Goal: Information Seeking & Learning: Find specific page/section

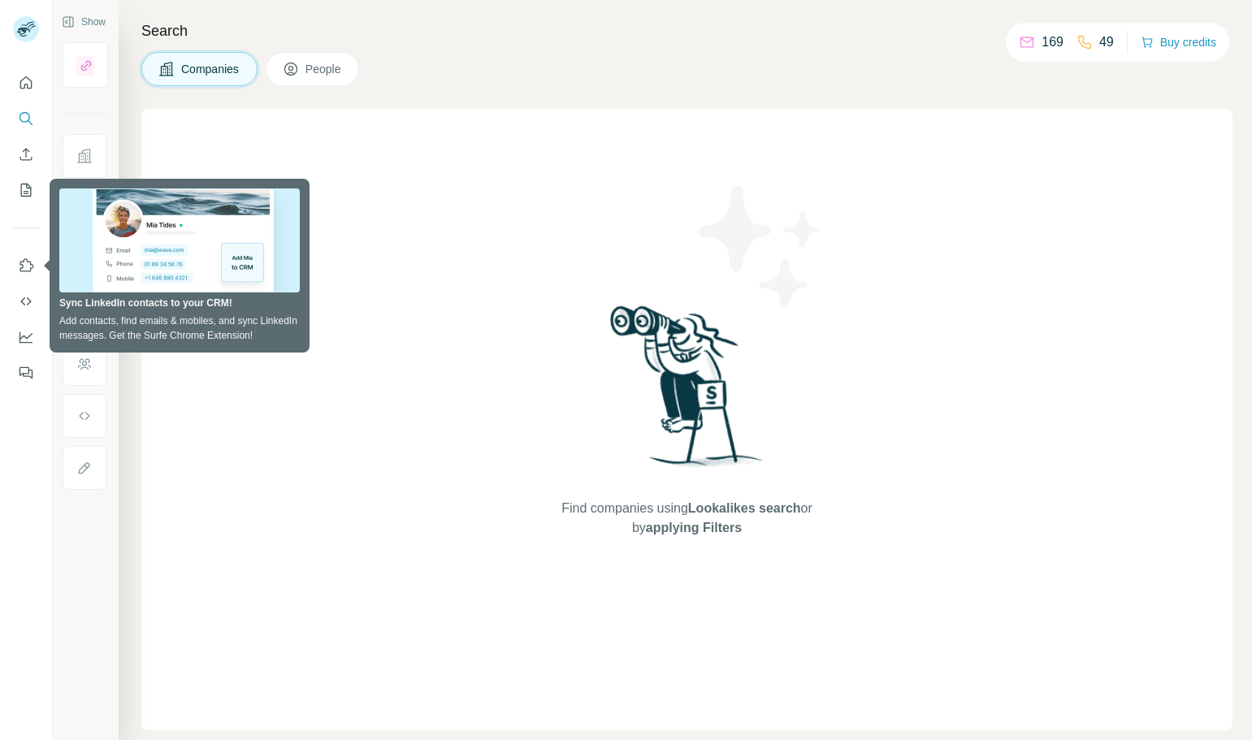
click at [329, 67] on span "People" at bounding box center [324, 69] width 37 height 16
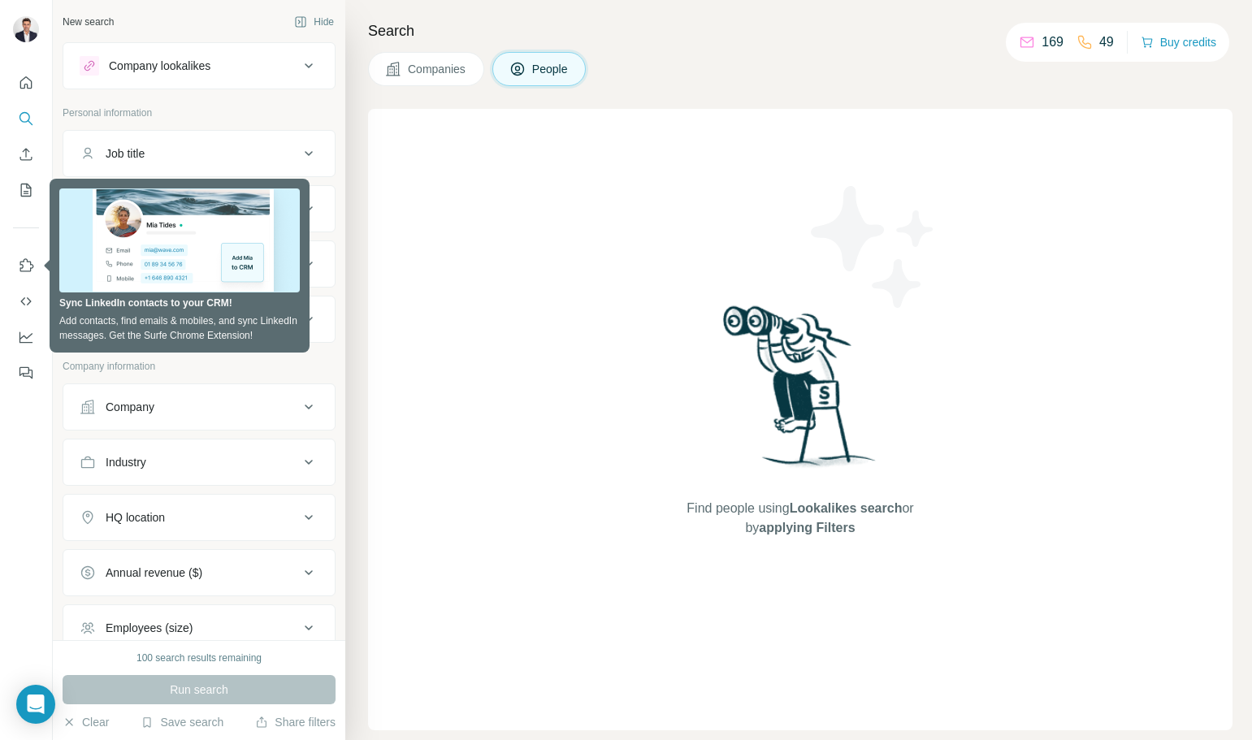
click at [514, 177] on div "Find people using Lookalikes search or by applying Filters" at bounding box center [800, 420] width 865 height 622
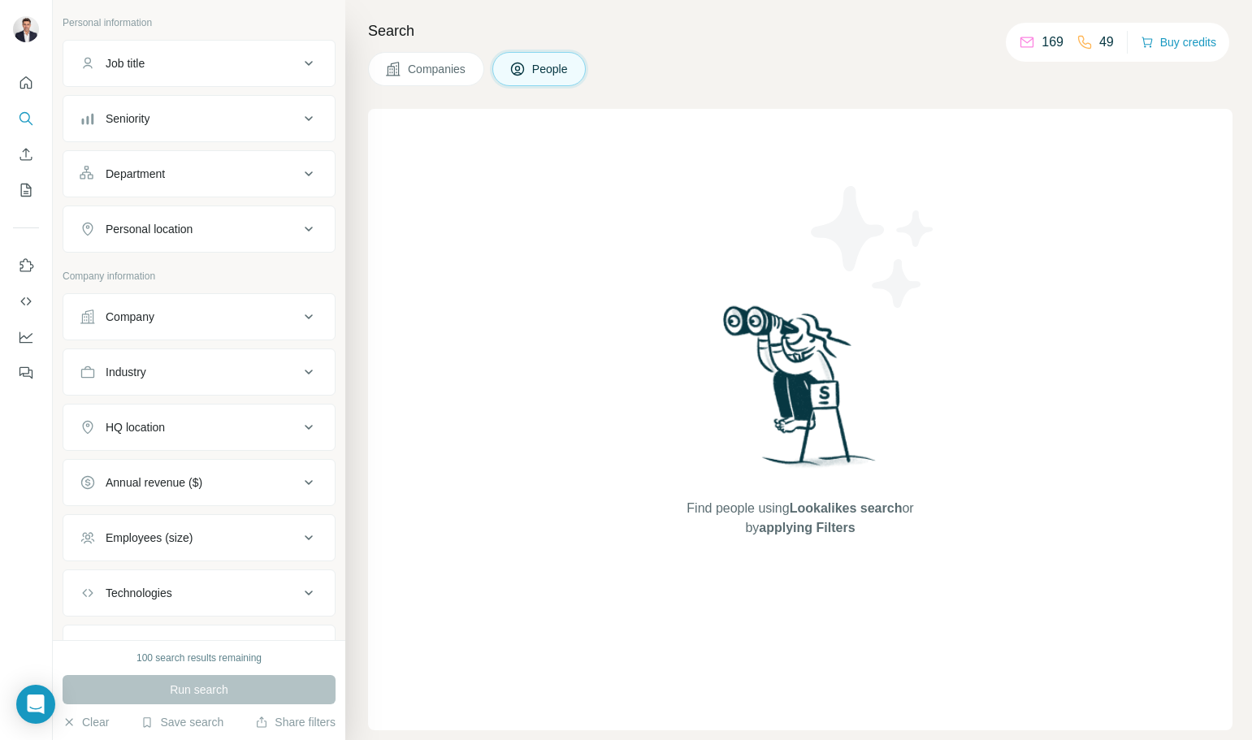
scroll to position [167, 0]
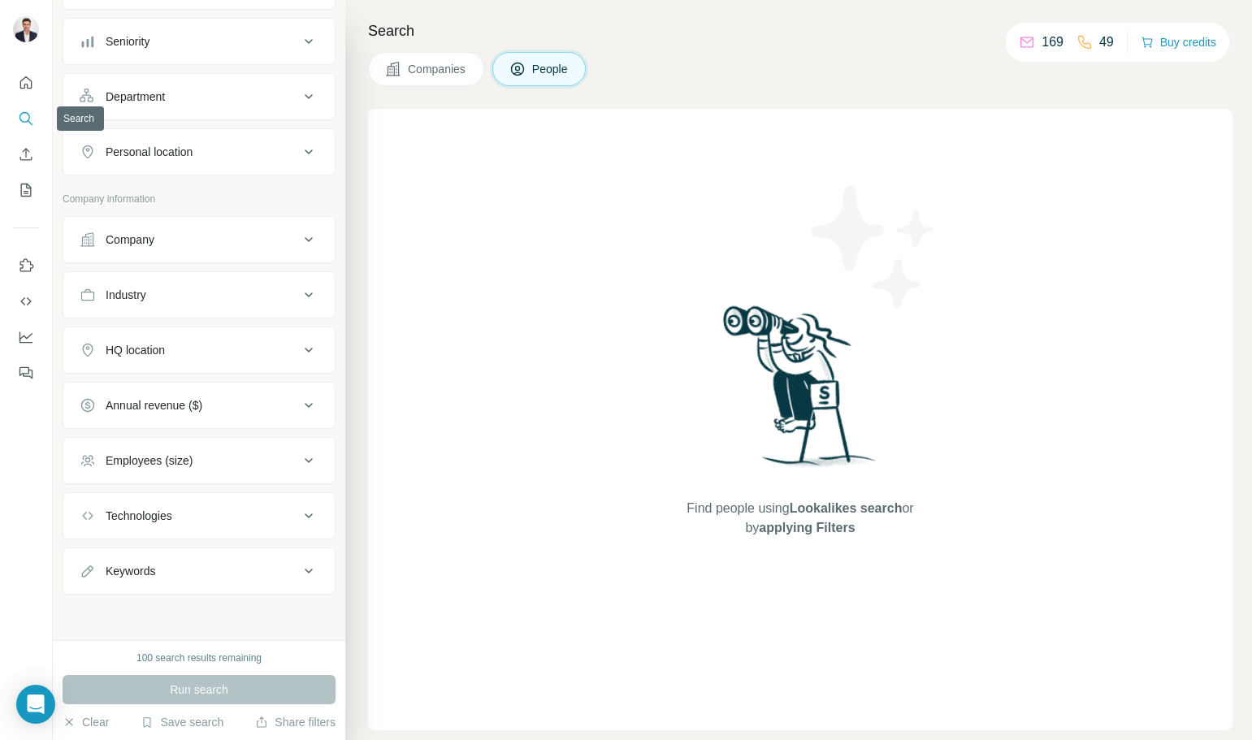
click at [20, 122] on icon "Search" at bounding box center [26, 119] width 16 height 16
click at [25, 122] on icon "Search" at bounding box center [25, 117] width 11 height 11
click at [20, 87] on icon "Quick start" at bounding box center [26, 83] width 16 height 16
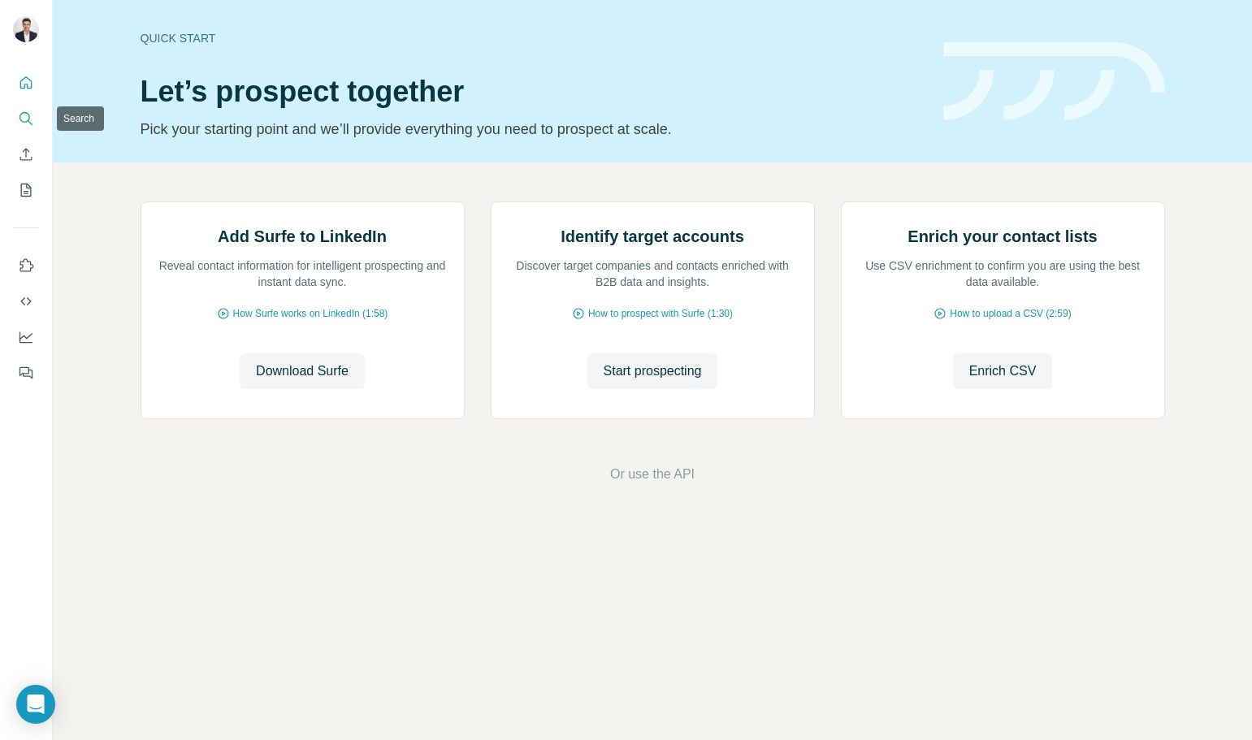
click at [28, 116] on icon "Search" at bounding box center [26, 119] width 16 height 16
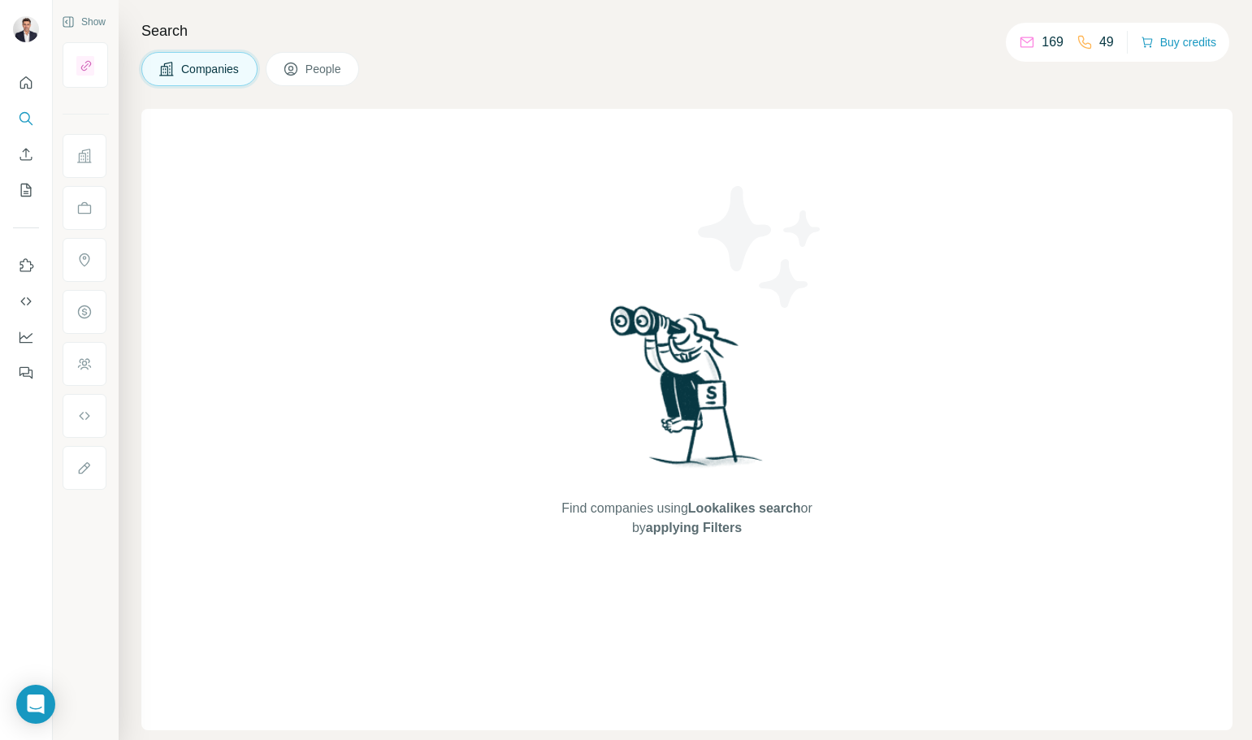
click at [339, 64] on span "People" at bounding box center [324, 69] width 37 height 16
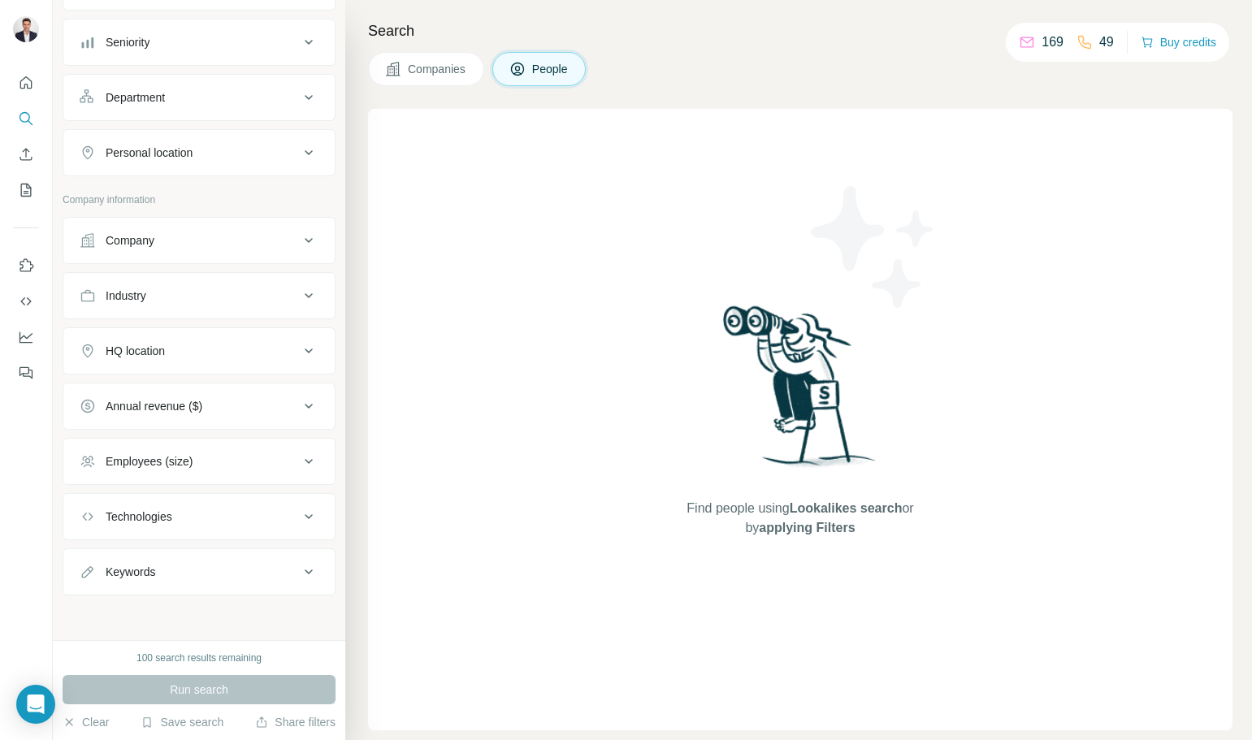
scroll to position [167, 0]
click at [191, 590] on button "Keywords" at bounding box center [198, 571] width 271 height 39
click at [166, 609] on input "text" at bounding box center [183, 611] width 206 height 29
paste input "**********"
click at [118, 607] on input "**********" at bounding box center [183, 611] width 206 height 29
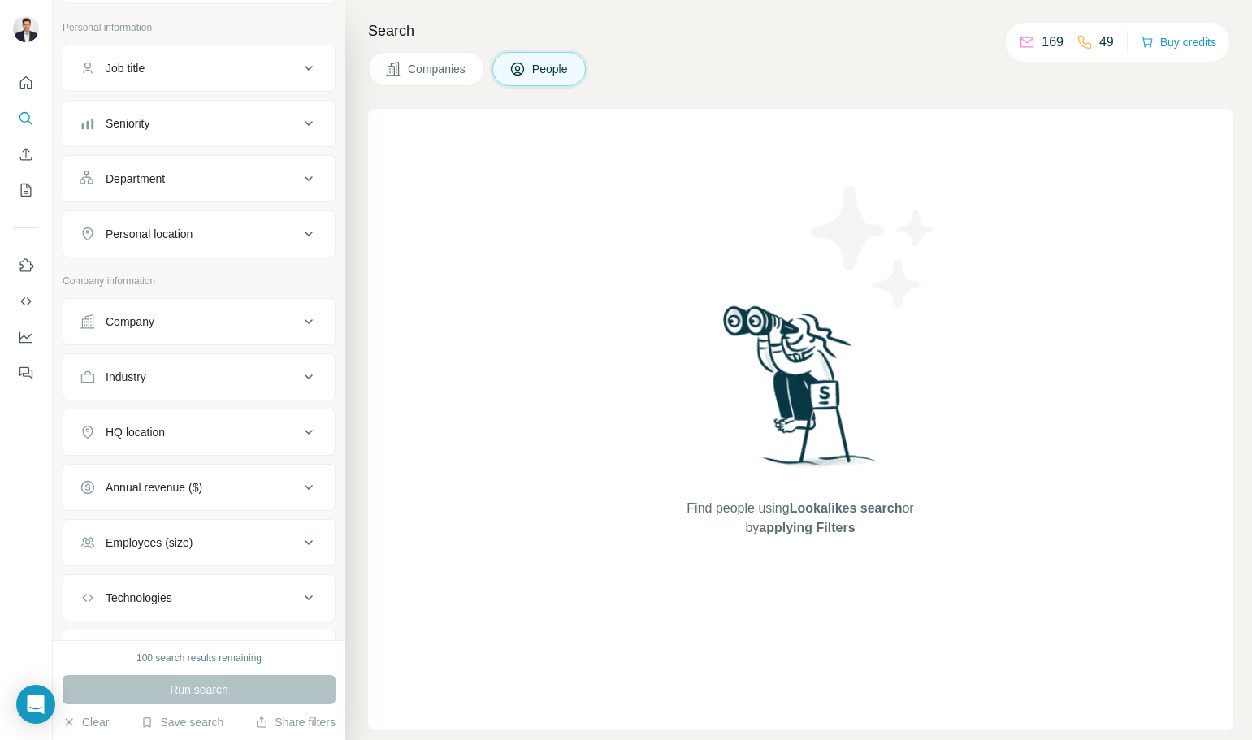
scroll to position [0, 0]
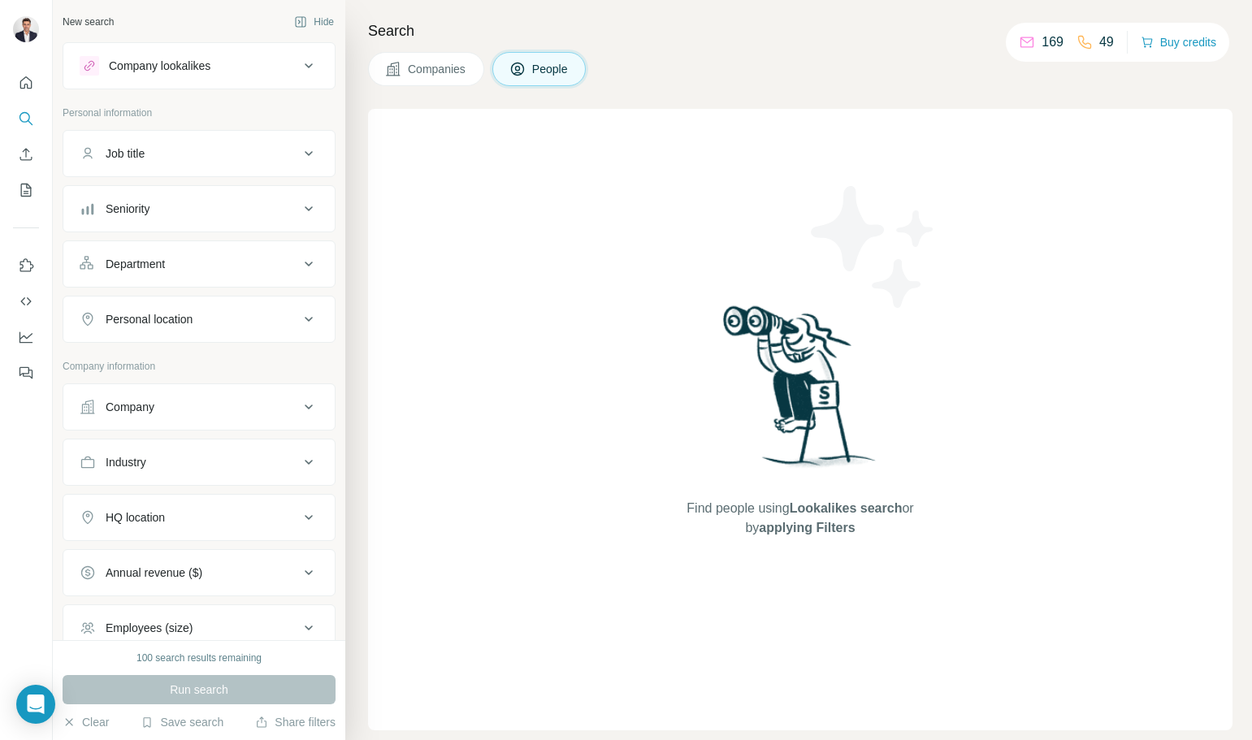
type input "**********"
click at [276, 68] on div "Company lookalikes" at bounding box center [189, 66] width 219 height 20
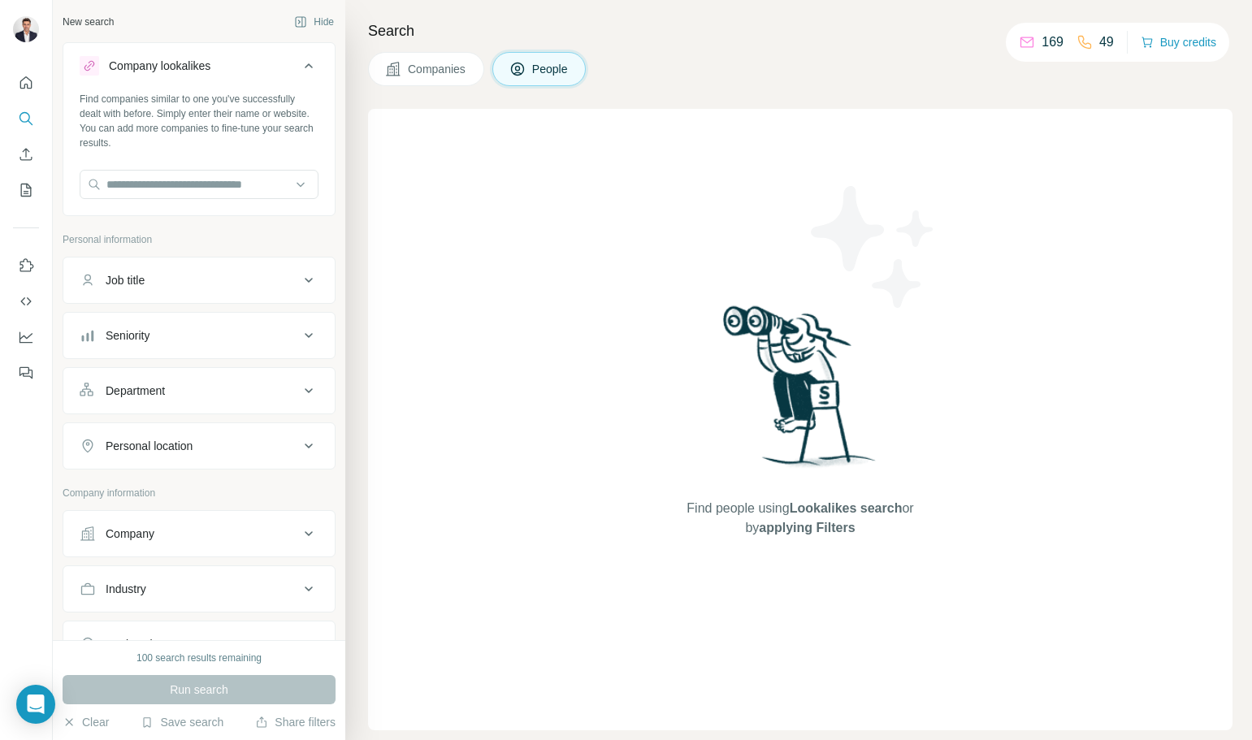
click at [278, 292] on button "Job title" at bounding box center [198, 280] width 271 height 39
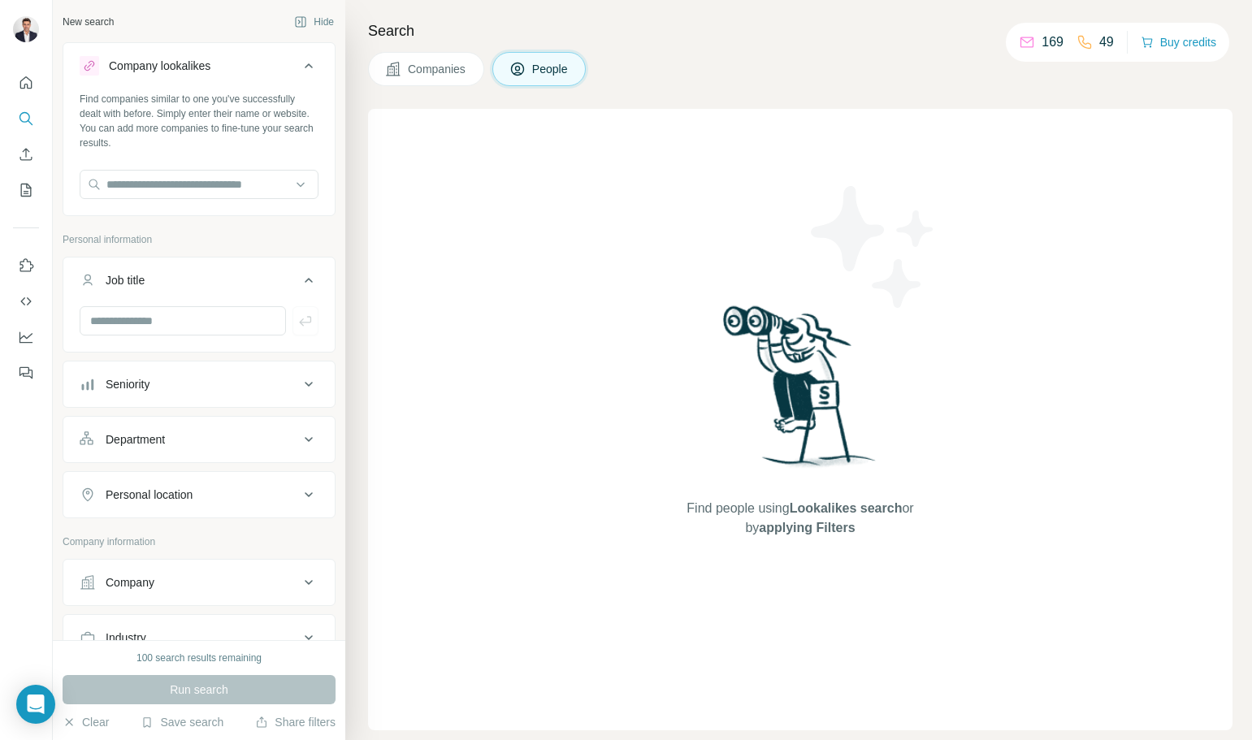
click at [268, 385] on div "Seniority" at bounding box center [189, 384] width 219 height 16
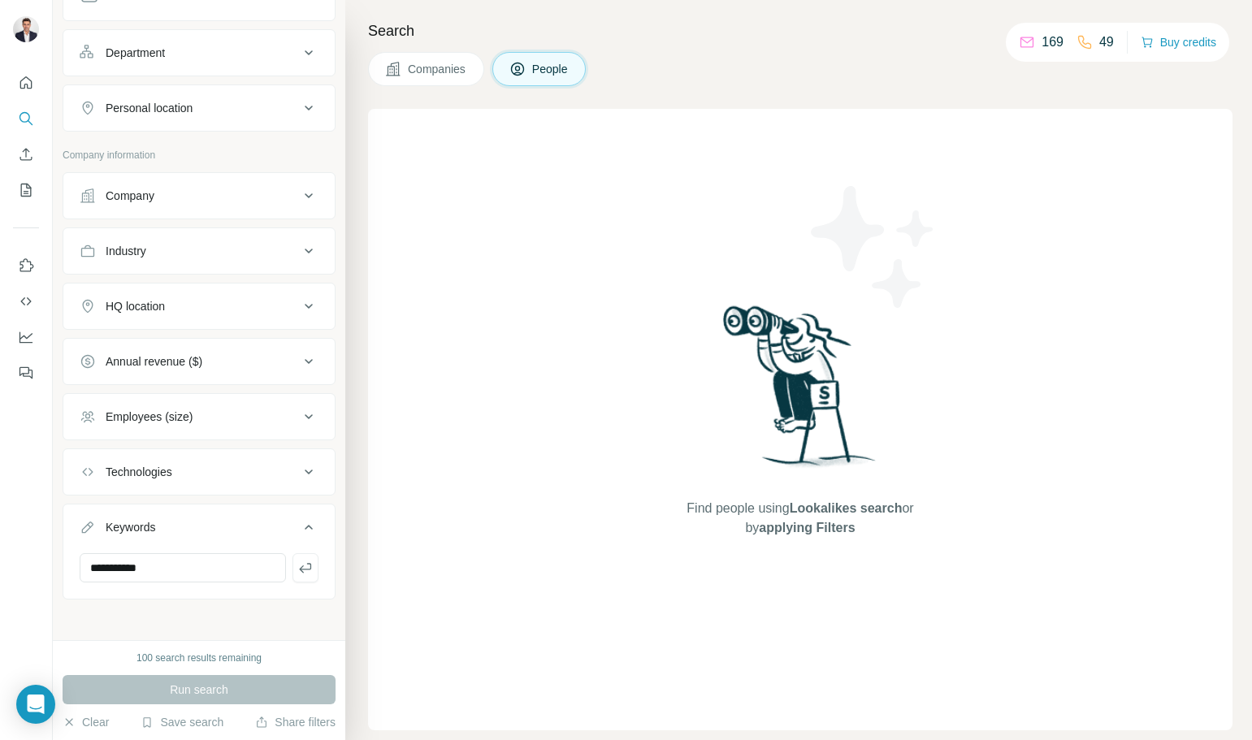
scroll to position [701, 0]
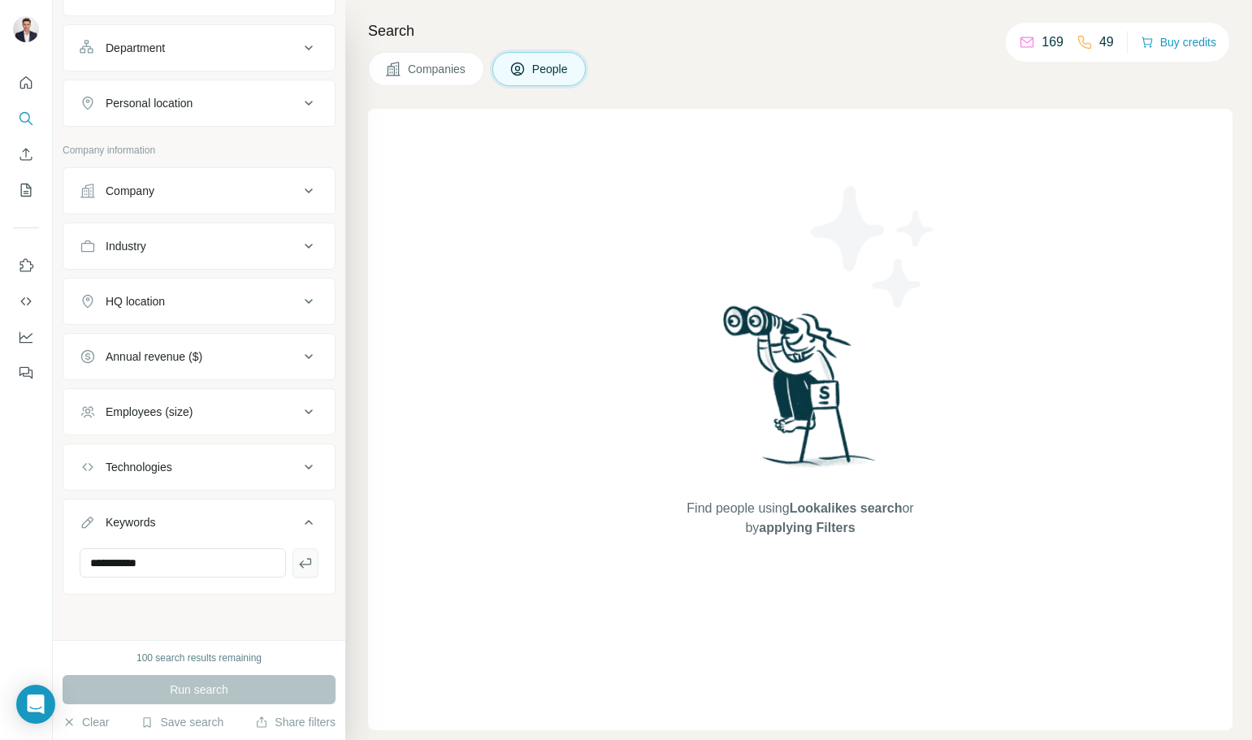
click at [305, 566] on button "button" at bounding box center [306, 563] width 26 height 29
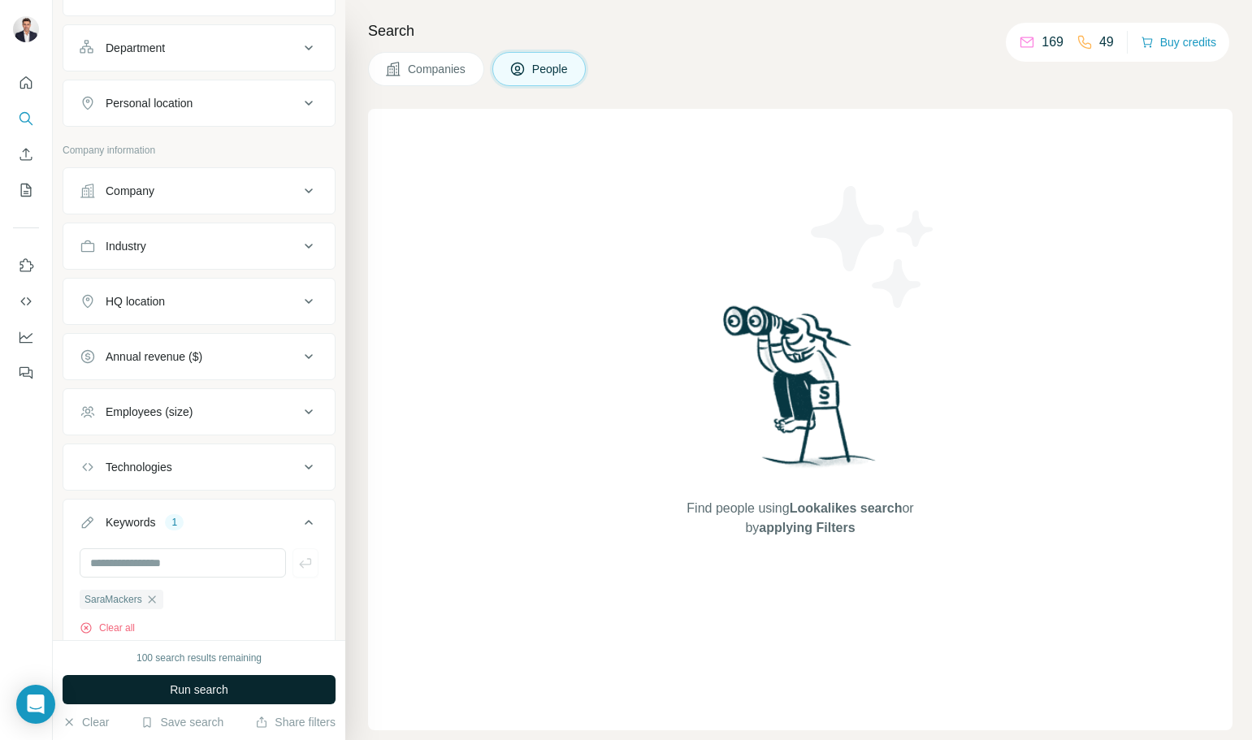
click at [166, 700] on button "Run search" at bounding box center [199, 689] width 273 height 29
